Goal: Information Seeking & Learning: Learn about a topic

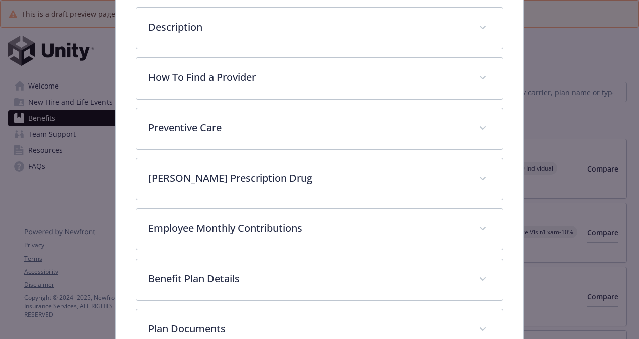
scroll to position [312, 0]
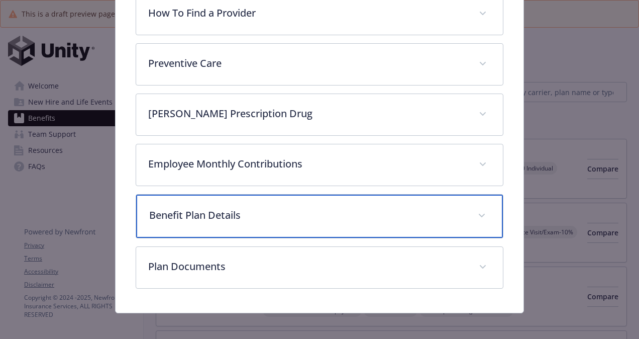
click at [315, 211] on p "Benefit Plan Details" at bounding box center [307, 215] width 317 height 15
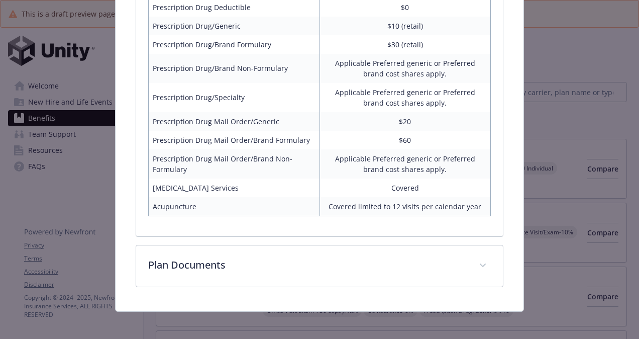
scroll to position [802, 0]
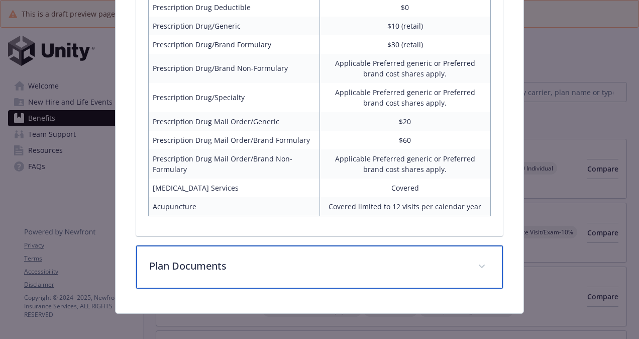
click at [433, 262] on p "Plan Documents" at bounding box center [307, 265] width 317 height 15
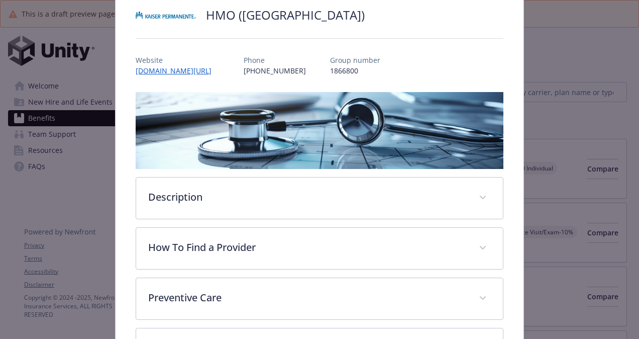
scroll to position [0, 0]
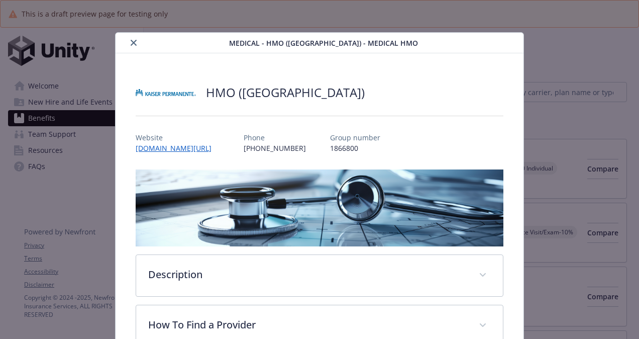
click at [130, 38] on button "close" at bounding box center [134, 43] width 12 height 12
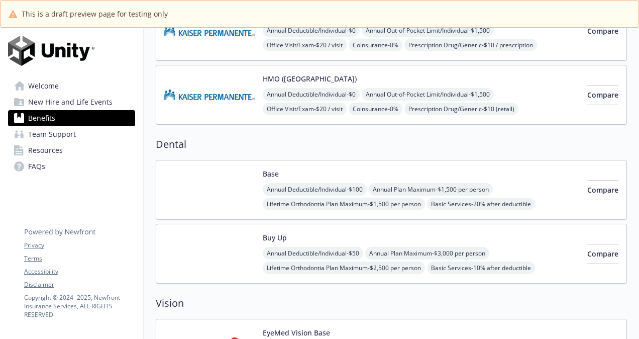
scroll to position [399, 0]
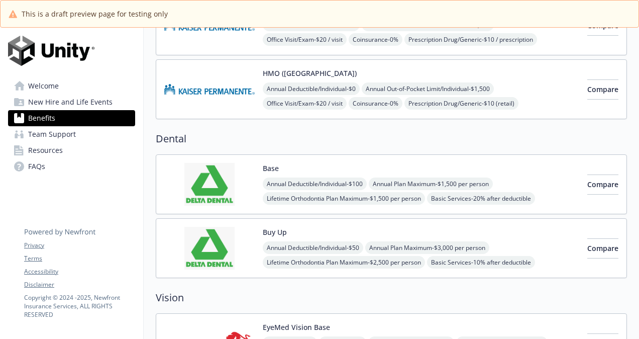
click at [215, 183] on img at bounding box center [209, 184] width 90 height 43
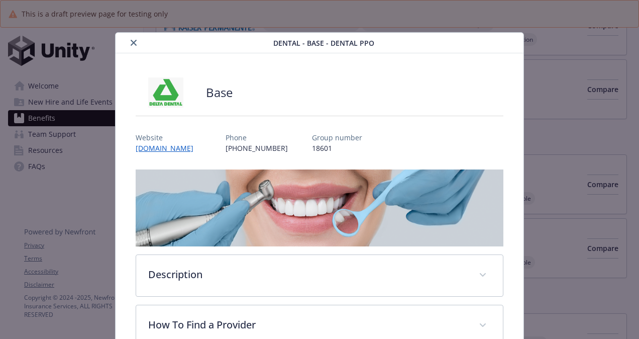
scroll to position [30, 0]
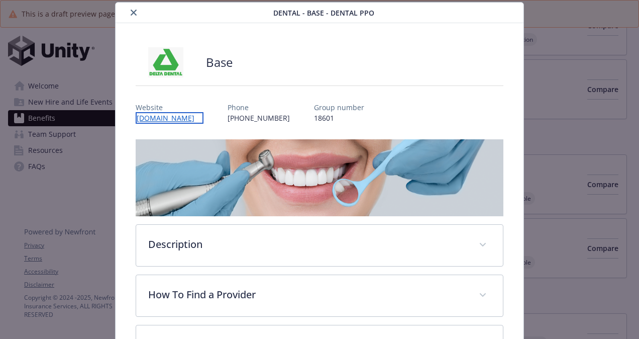
click at [144, 114] on link "[DOMAIN_NAME]" at bounding box center [170, 118] width 68 height 12
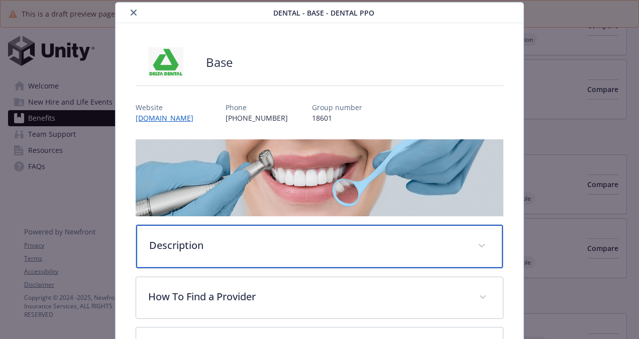
click at [475, 245] on span "details for plan Dental - Base - Dental PPO" at bounding box center [482, 246] width 16 height 16
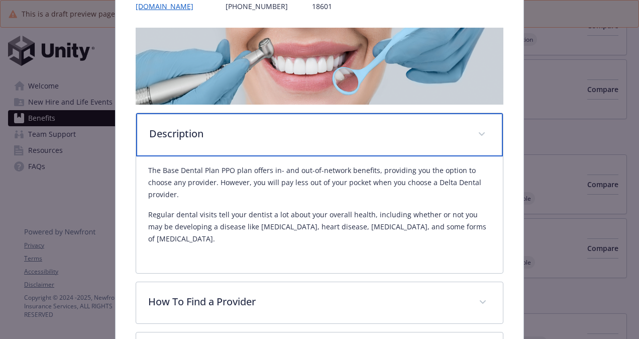
scroll to position [245, 0]
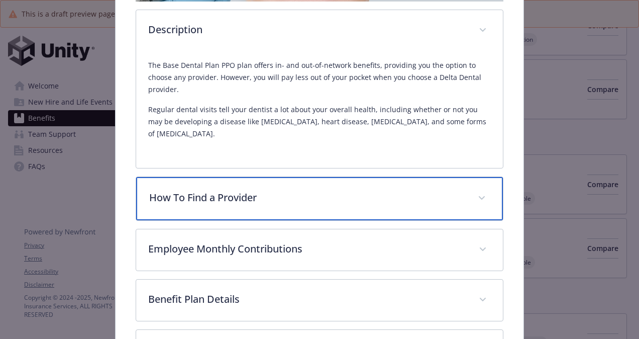
click at [480, 177] on div "How To Find a Provider" at bounding box center [319, 198] width 367 height 43
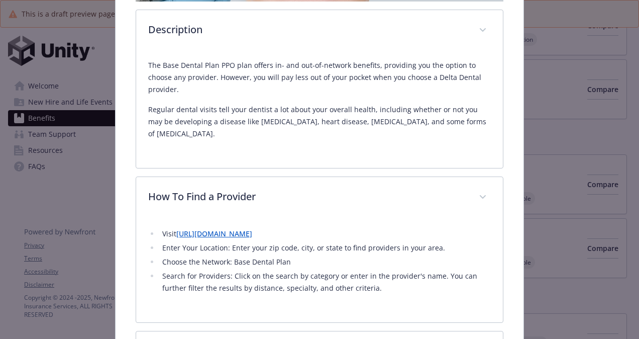
click at [252, 229] on link "[URL][DOMAIN_NAME]" at bounding box center [214, 234] width 76 height 10
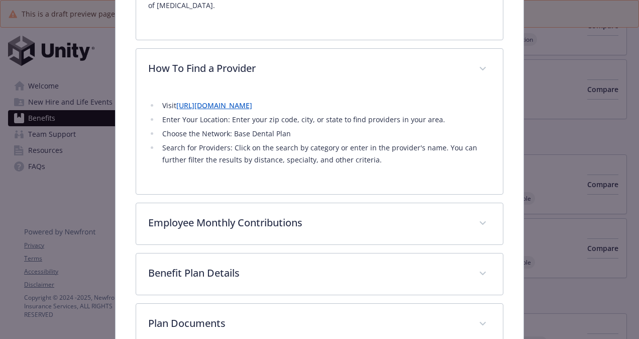
scroll to position [373, 0]
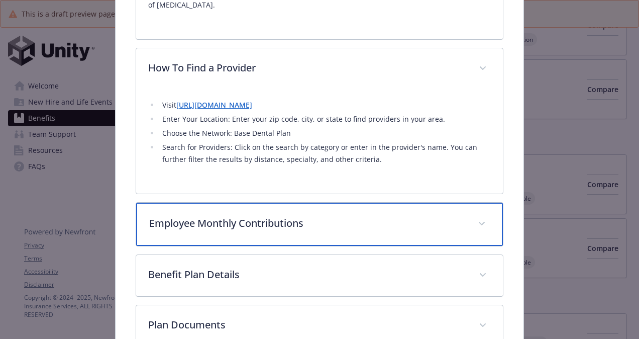
click at [361, 216] on p "Employee Monthly Contributions" at bounding box center [307, 223] width 317 height 15
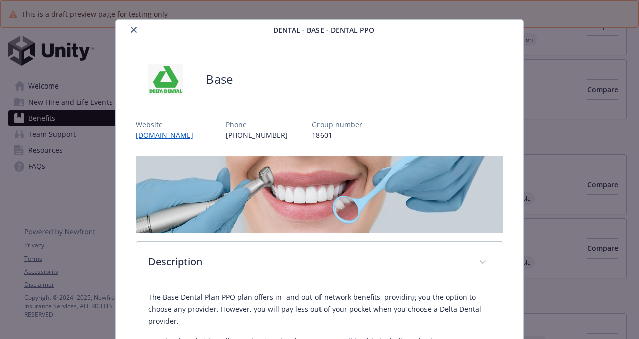
scroll to position [0, 0]
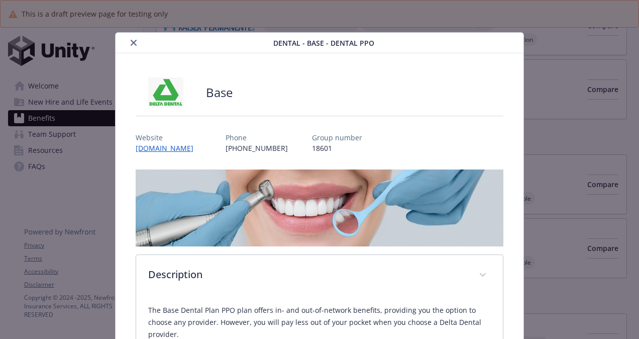
click at [135, 40] on icon "close" at bounding box center [134, 43] width 6 height 6
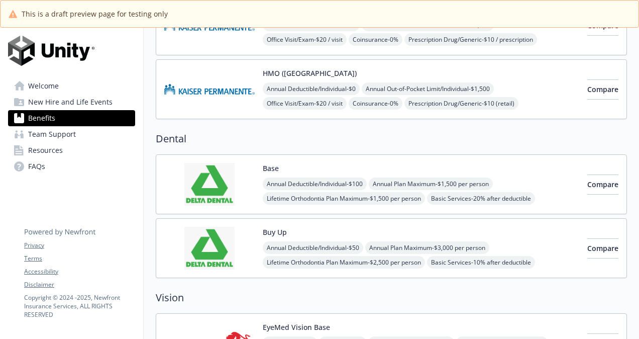
click at [83, 99] on span "New Hire and Life Events" at bounding box center [70, 102] width 84 height 16
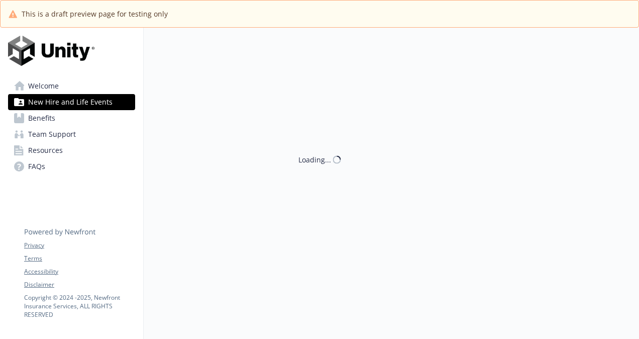
scroll to position [399, 0]
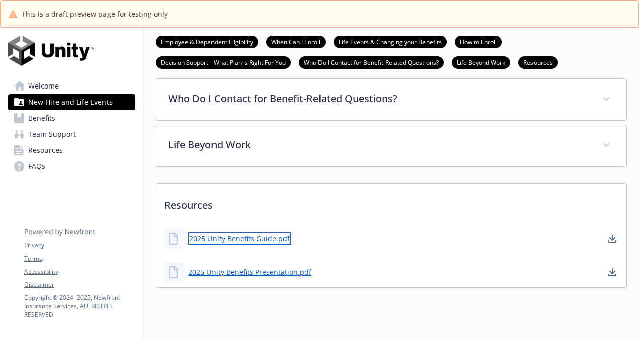
click at [229, 236] on link "2025 Unity Benefits Guide.pdf" at bounding box center [240, 238] width 103 height 13
click at [55, 114] on link "Benefits" at bounding box center [71, 118] width 127 height 16
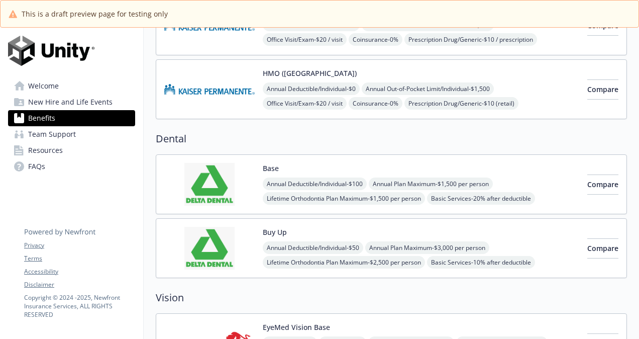
click at [202, 182] on img at bounding box center [209, 184] width 90 height 43
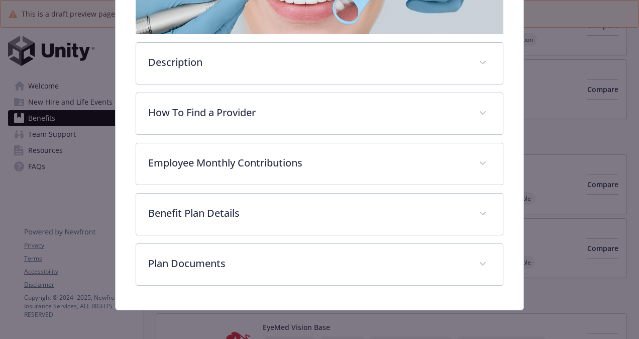
scroll to position [212, 0]
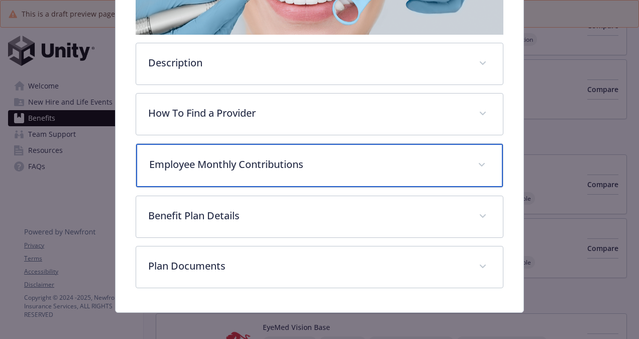
click at [481, 161] on span "details for plan Dental - Base - Dental PPO" at bounding box center [482, 165] width 16 height 16
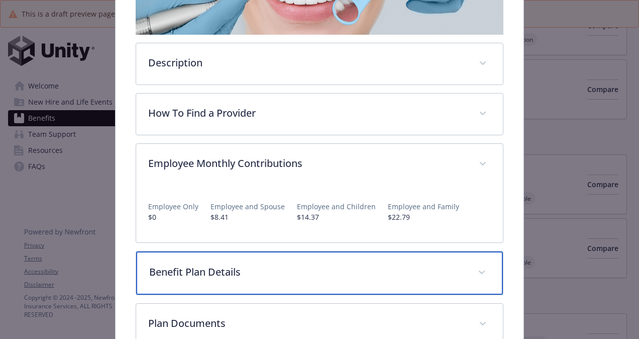
click at [275, 274] on p "Benefit Plan Details" at bounding box center [307, 271] width 317 height 15
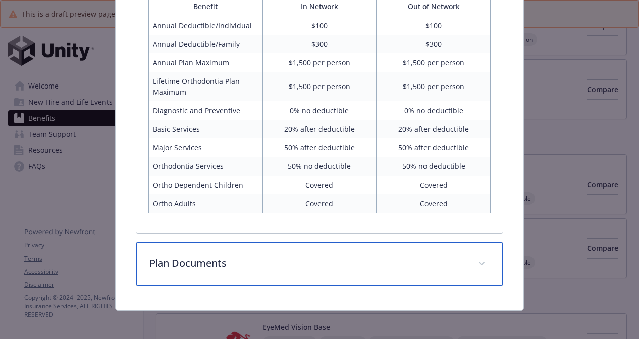
scroll to position [514, 0]
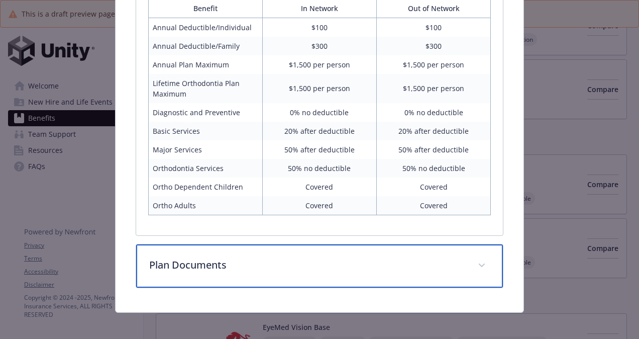
click at [238, 268] on div "Plan Documents" at bounding box center [319, 265] width 367 height 43
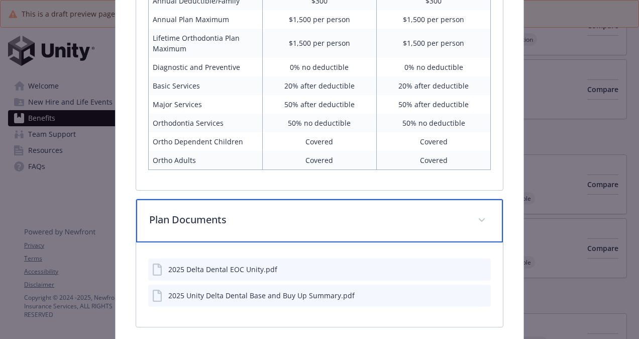
scroll to position [562, 0]
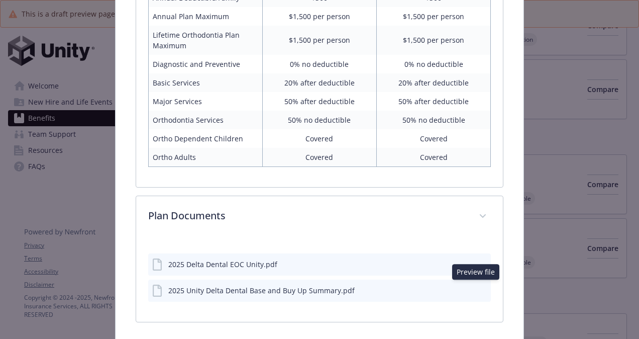
click at [477, 288] on icon "preview file" at bounding box center [481, 289] width 9 height 7
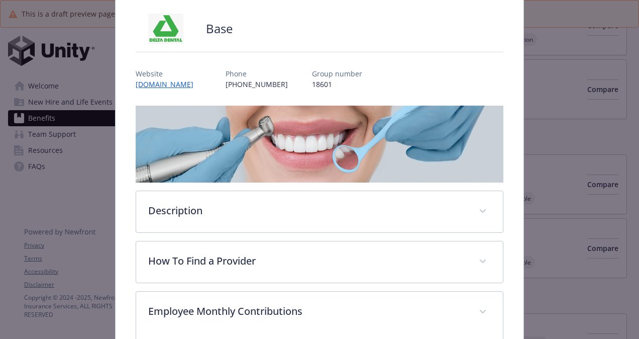
scroll to position [0, 0]
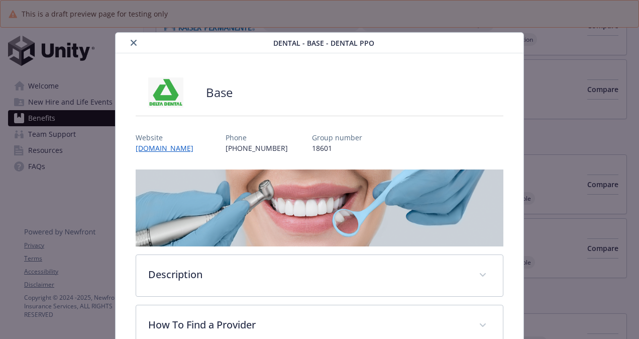
click at [133, 38] on button "close" at bounding box center [134, 43] width 12 height 12
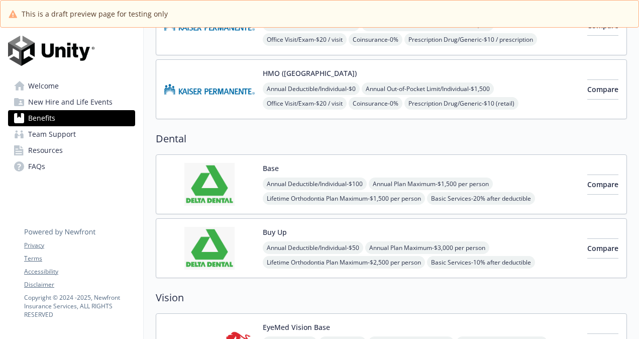
click at [216, 233] on img at bounding box center [209, 248] width 90 height 43
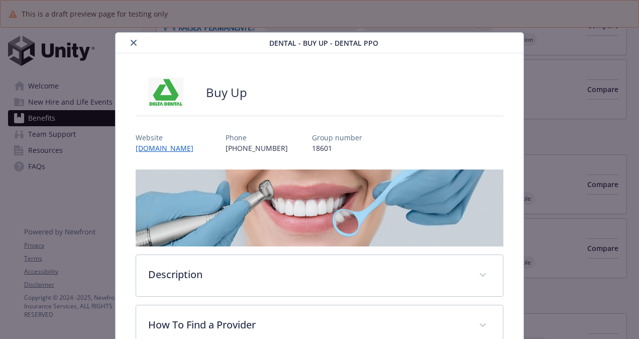
scroll to position [30, 0]
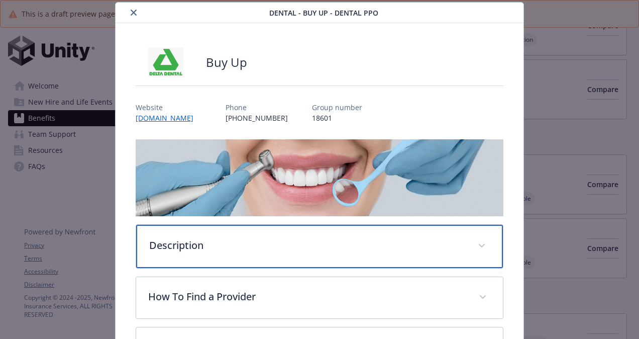
click at [480, 239] on span "details for plan Dental - Buy Up - Dental PPO" at bounding box center [482, 246] width 16 height 16
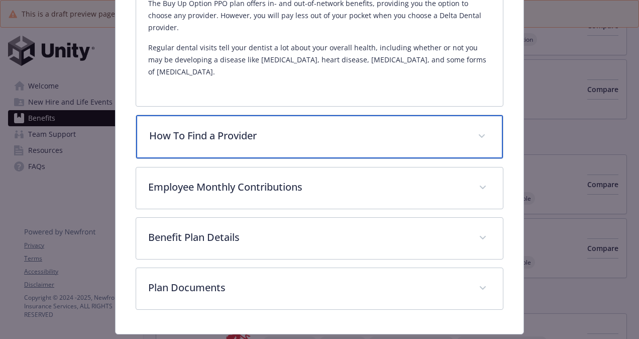
scroll to position [305, 0]
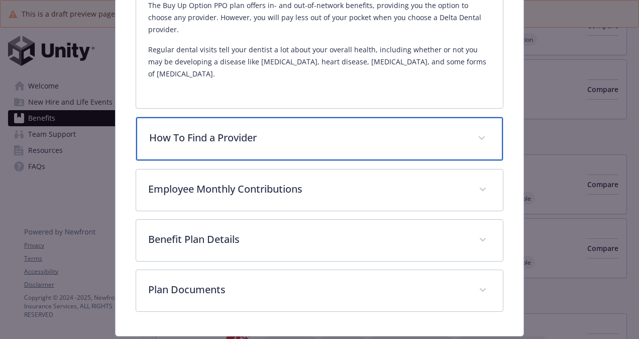
click at [474, 130] on span "details for plan Dental - Buy Up - Dental PPO" at bounding box center [482, 138] width 16 height 16
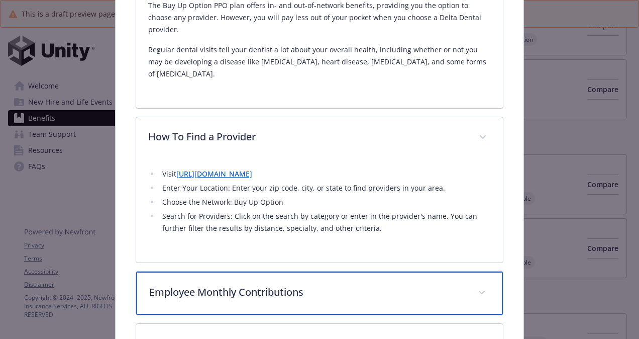
click at [246, 285] on p "Employee Monthly Contributions" at bounding box center [307, 292] width 317 height 15
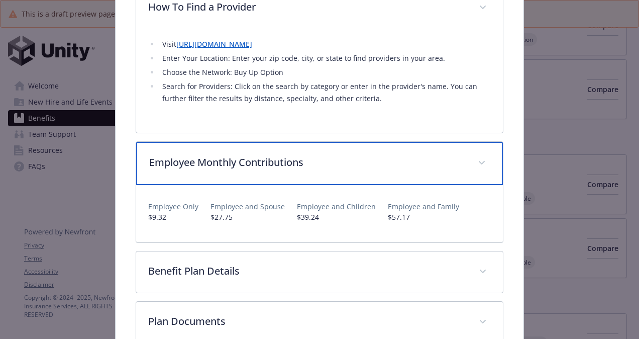
scroll to position [468, 0]
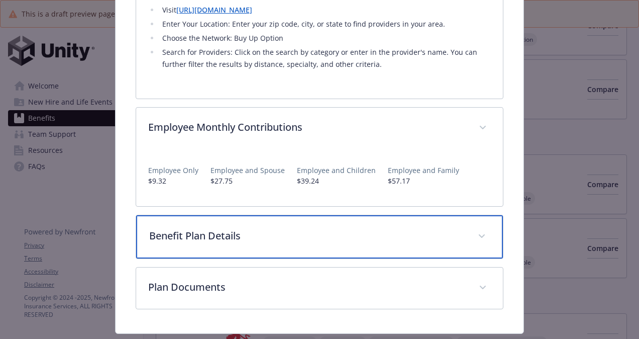
click at [478, 228] on span "details for plan Dental - Buy Up - Dental PPO" at bounding box center [482, 236] width 16 height 16
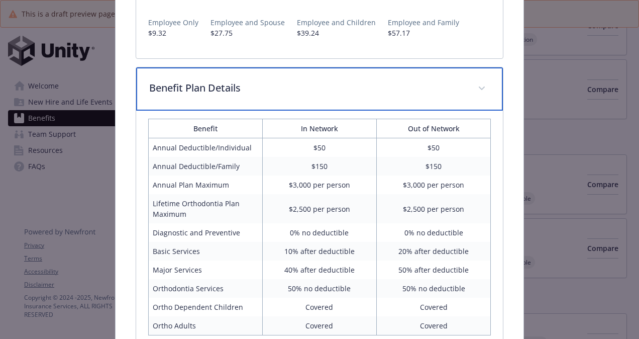
scroll to position [713, 0]
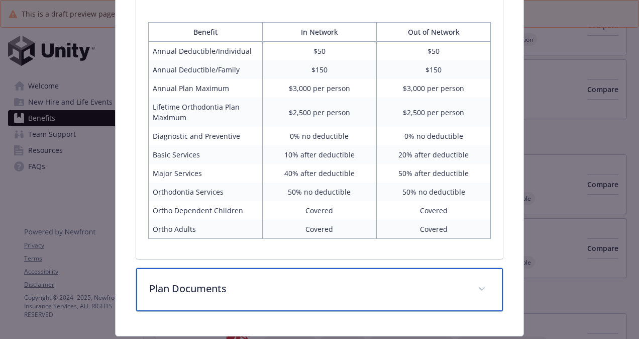
click at [268, 281] on p "Plan Documents" at bounding box center [307, 288] width 317 height 15
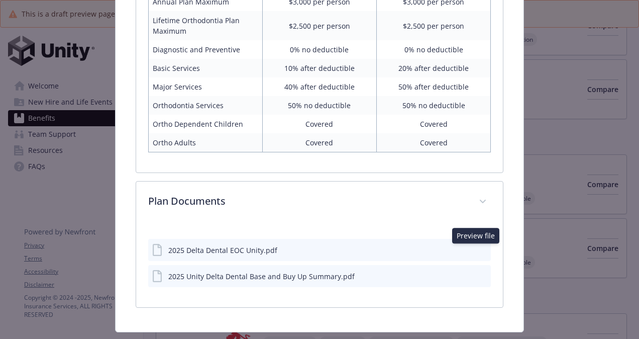
scroll to position [795, 0]
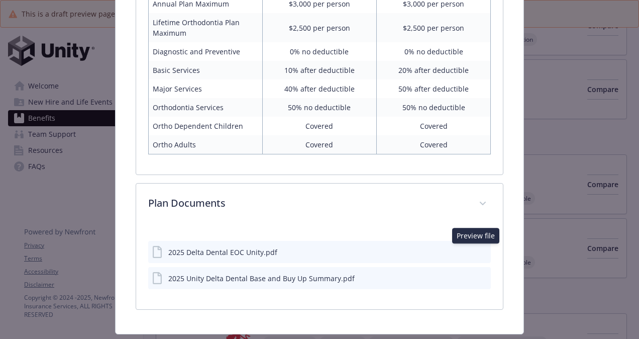
click at [478, 274] on icon "preview file" at bounding box center [481, 277] width 9 height 7
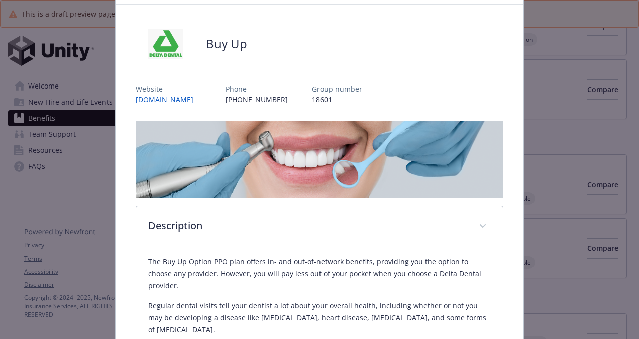
scroll to position [0, 0]
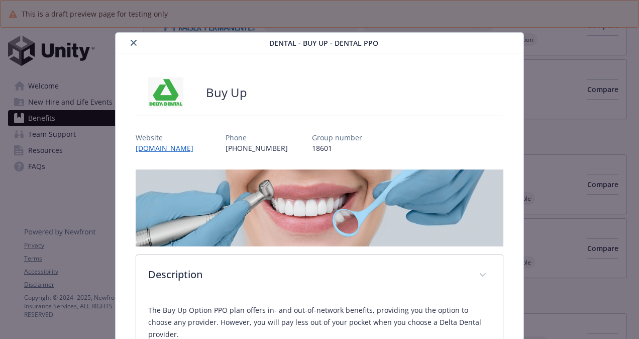
click at [134, 43] on icon "close" at bounding box center [134, 43] width 6 height 6
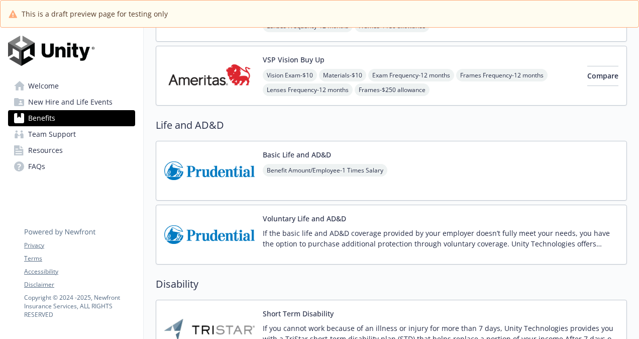
scroll to position [857, 0]
